Goal: Information Seeking & Learning: Learn about a topic

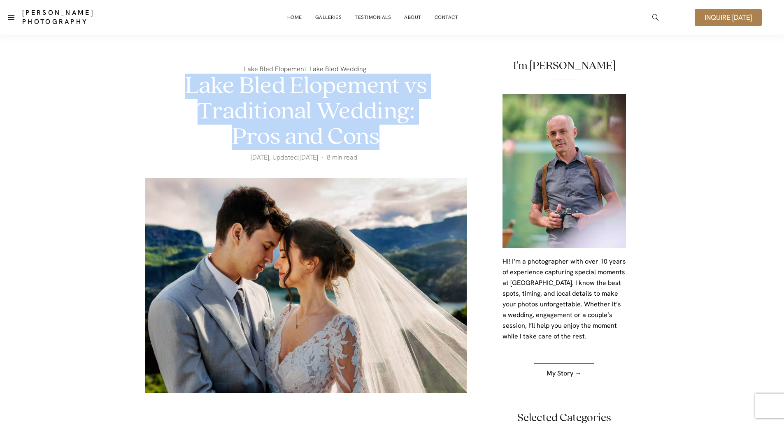
drag, startPoint x: 191, startPoint y: 83, endPoint x: 414, endPoint y: 137, distance: 230.4
click at [414, 137] on h1 "Lake Bled Elopement vs Traditional Wedding: Pros and Cons" at bounding box center [306, 112] width 256 height 77
